Goal: Information Seeking & Learning: Learn about a topic

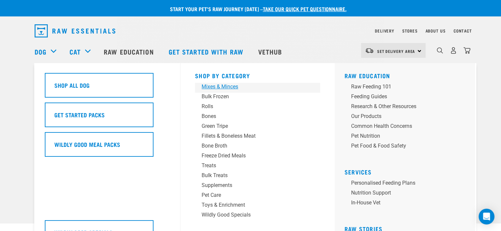
click at [227, 88] on div "Mixes & Minces" at bounding box center [252, 87] width 103 height 8
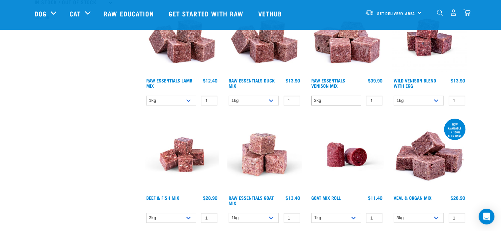
scroll to position [230, 0]
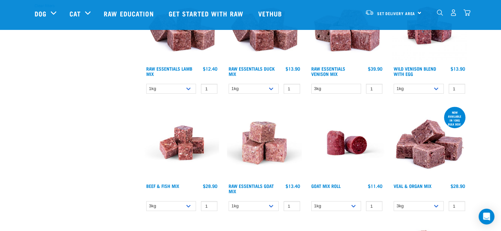
click at [273, 154] on img at bounding box center [264, 143] width 75 height 75
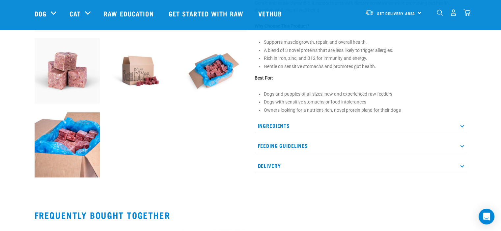
scroll to position [230, 0]
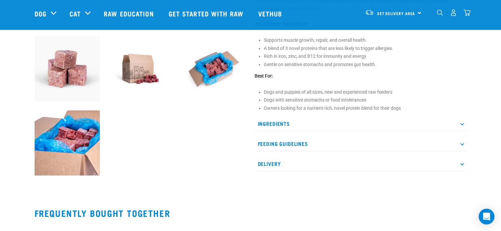
click at [268, 120] on p "Ingredients" at bounding box center [361, 124] width 212 height 15
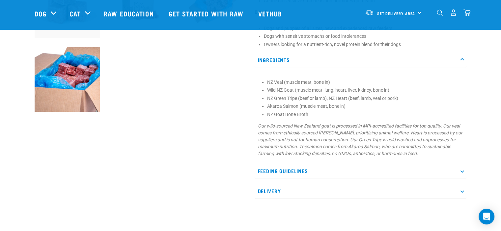
scroll to position [296, 0]
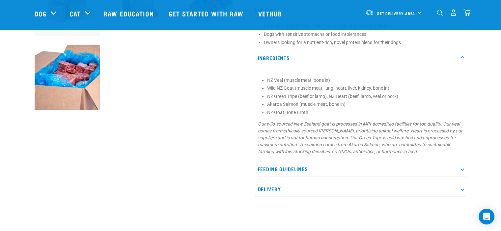
click at [288, 170] on p "Feeding Guidelines" at bounding box center [361, 169] width 212 height 15
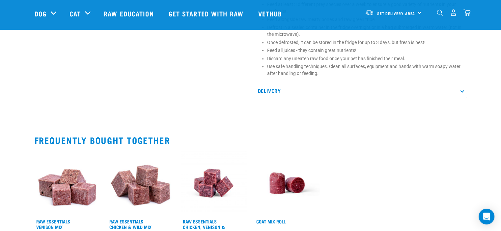
scroll to position [527, 0]
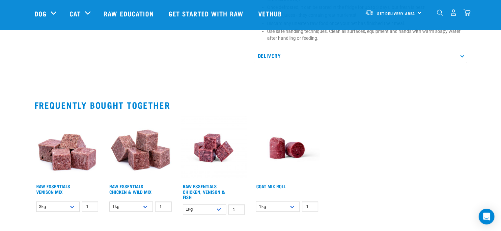
click at [292, 145] on img at bounding box center [287, 149] width 66 height 66
click at [277, 187] on link "Goat Mix Roll" at bounding box center [270, 186] width 29 height 2
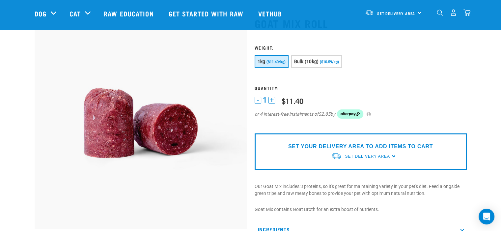
scroll to position [99, 0]
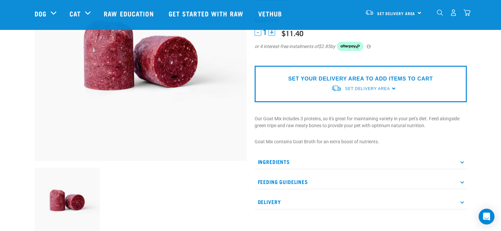
click at [277, 158] on p "Ingredients" at bounding box center [361, 162] width 212 height 15
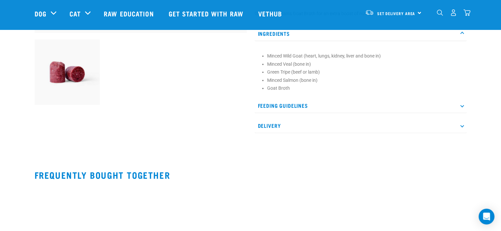
scroll to position [230, 0]
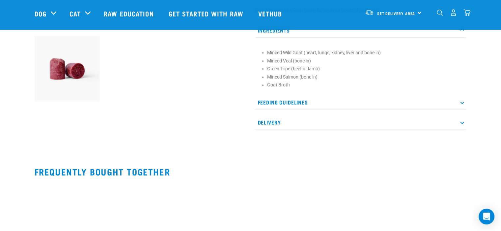
click at [294, 101] on p "Feeding Guidelines" at bounding box center [361, 102] width 212 height 15
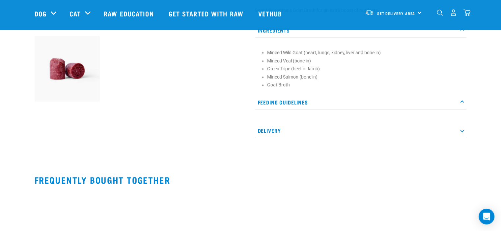
click at [294, 101] on p "Feeding Guidelines" at bounding box center [361, 102] width 212 height 15
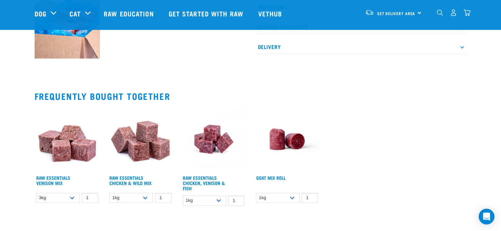
scroll to position [362, 0]
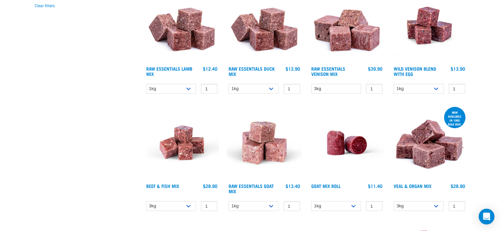
click at [265, 37] on img at bounding box center [264, 25] width 75 height 75
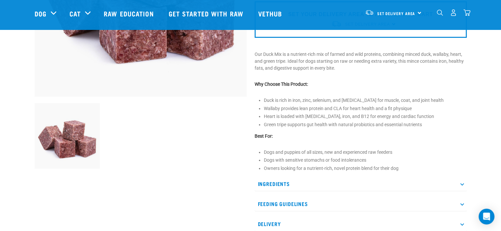
scroll to position [165, 0]
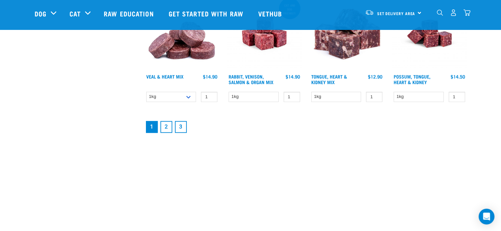
scroll to position [937, 0]
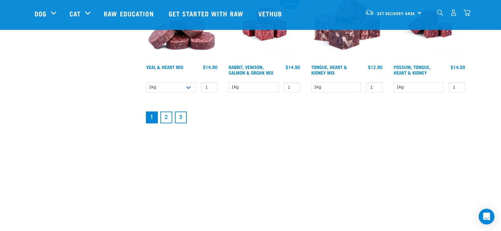
click at [167, 114] on link "2" at bounding box center [166, 118] width 12 height 12
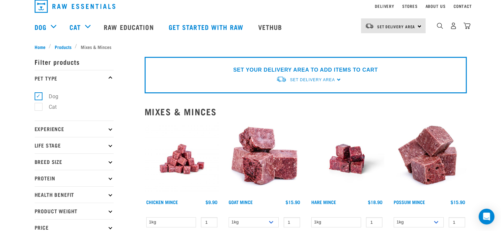
scroll to position [66, 0]
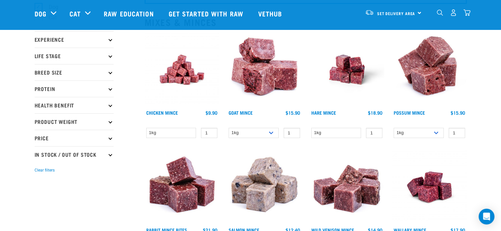
click at [266, 79] on img at bounding box center [264, 70] width 75 height 75
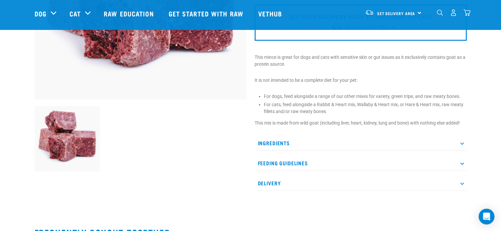
scroll to position [165, 0]
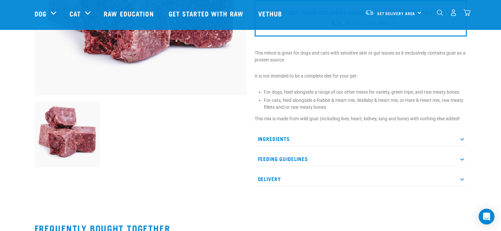
click at [286, 140] on p "Ingredients" at bounding box center [361, 139] width 212 height 15
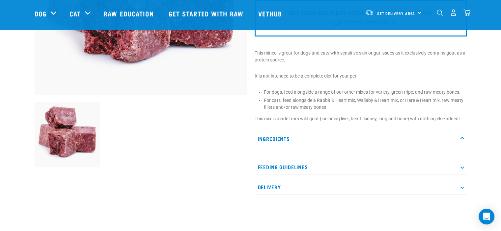
click at [282, 136] on p "Ingredients" at bounding box center [361, 139] width 212 height 15
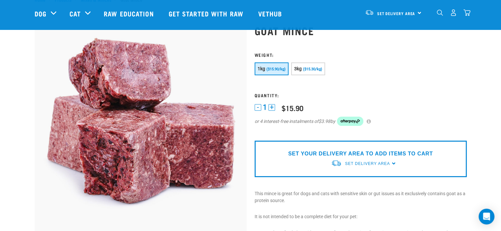
scroll to position [0, 0]
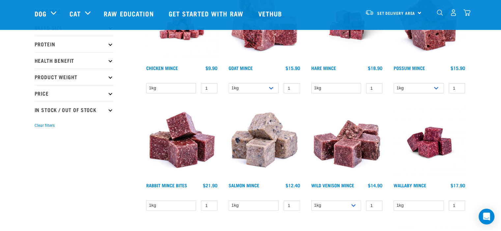
scroll to position [165, 0]
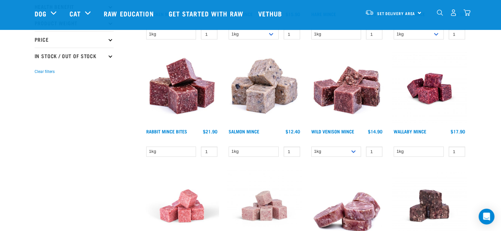
click at [259, 100] on img at bounding box center [264, 88] width 75 height 75
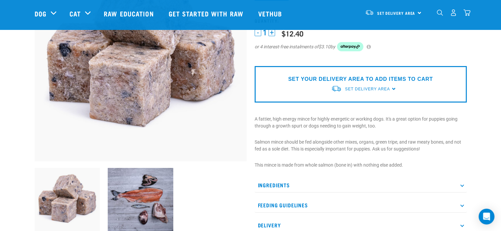
scroll to position [99, 0]
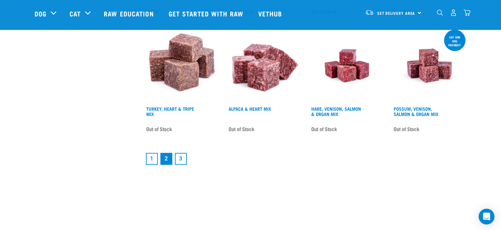
scroll to position [965, 0]
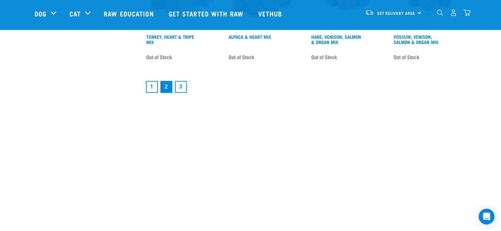
click at [184, 87] on link "3" at bounding box center [181, 87] width 12 height 12
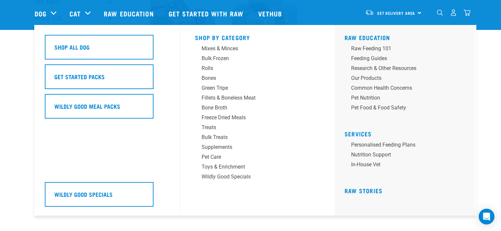
scroll to position [132, 0]
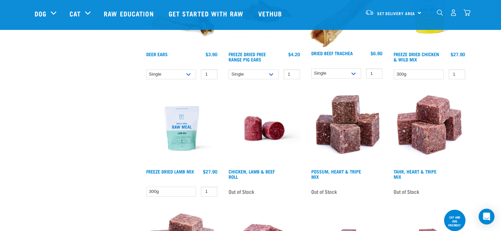
scroll to position [651, 0]
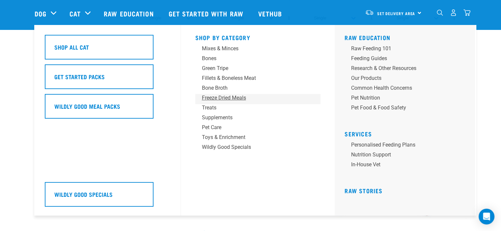
click at [232, 97] on div "Freeze Dried Meals" at bounding box center [253, 98] width 103 height 8
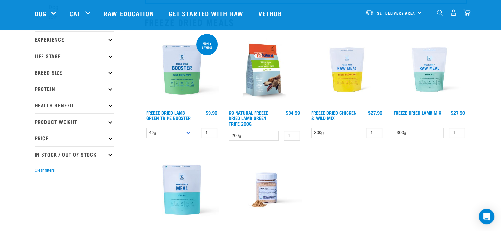
scroll to position [132, 0]
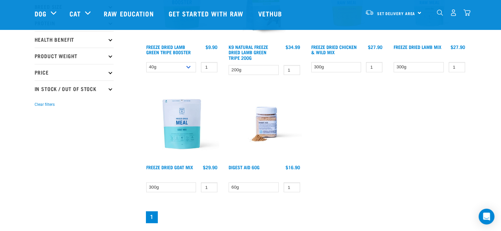
click at [187, 112] on img at bounding box center [182, 124] width 75 height 75
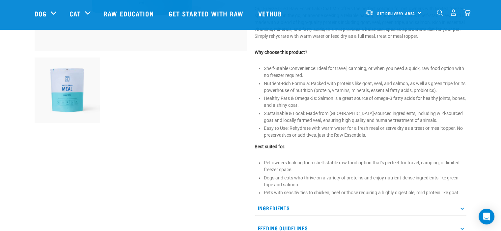
scroll to position [230, 0]
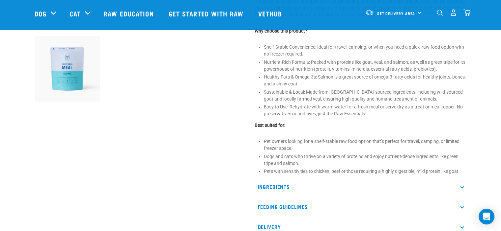
click at [275, 183] on p "Ingredients" at bounding box center [361, 187] width 212 height 15
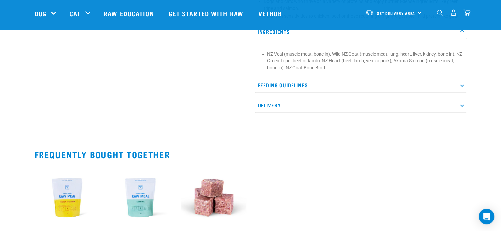
scroll to position [395, 0]
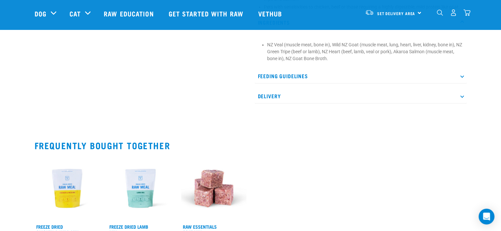
click at [295, 75] on p "Feeding Guidelines" at bounding box center [361, 76] width 212 height 15
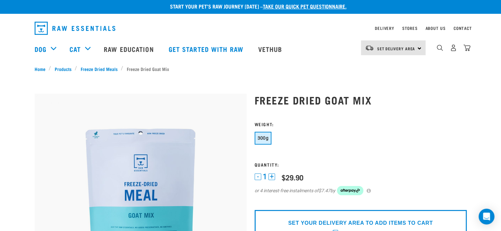
scroll to position [0, 0]
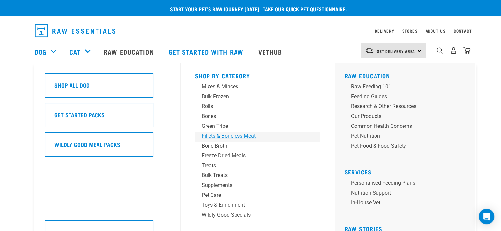
click at [218, 137] on div "Fillets & Boneless Meat" at bounding box center [252, 136] width 103 height 8
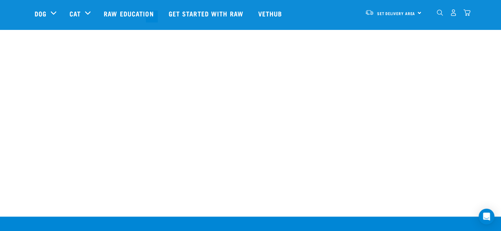
scroll to position [691, 0]
